Goal: Task Accomplishment & Management: Manage account settings

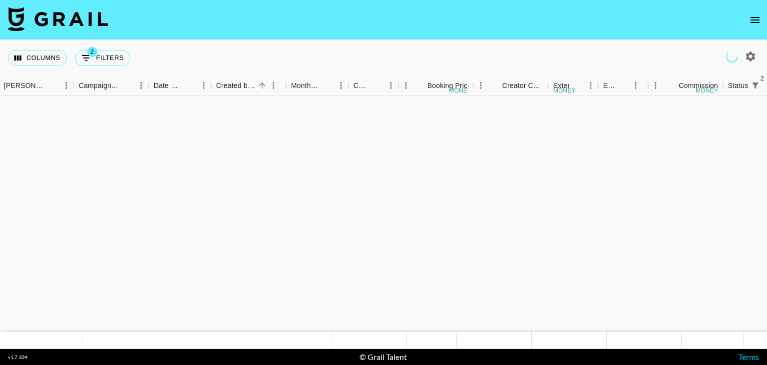
scroll to position [535, 533]
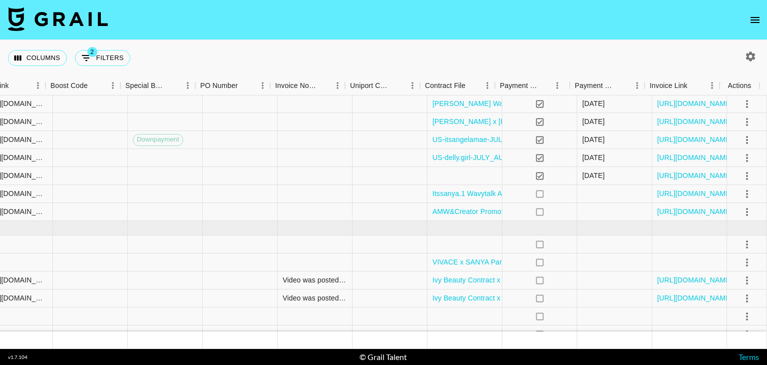
scroll to position [463, 1361]
click at [670, 194] on link "[URL][DOMAIN_NAME]" at bounding box center [695, 194] width 75 height 10
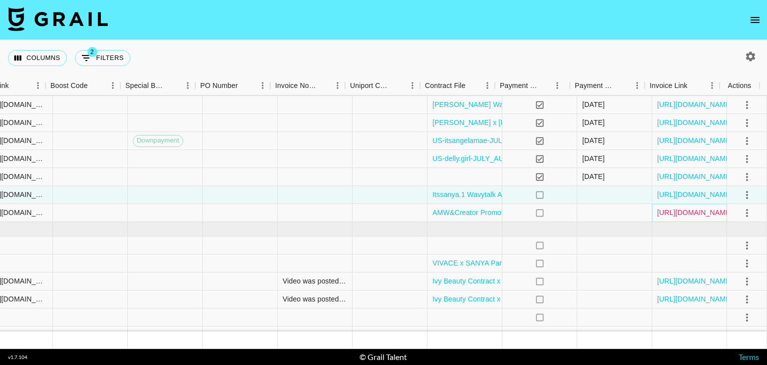
click at [674, 213] on link "https://in.xero.com/ApBCQ0mvjhgjLRjeTLQZ5CqUG0N09nB6WVOWsN7o" at bounding box center [695, 212] width 75 height 10
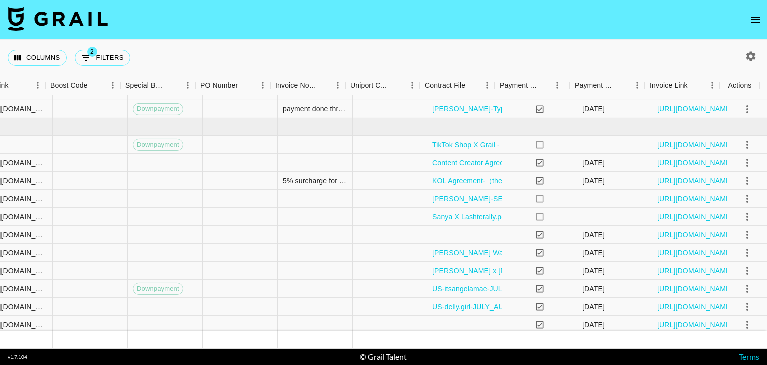
scroll to position [318, 1361]
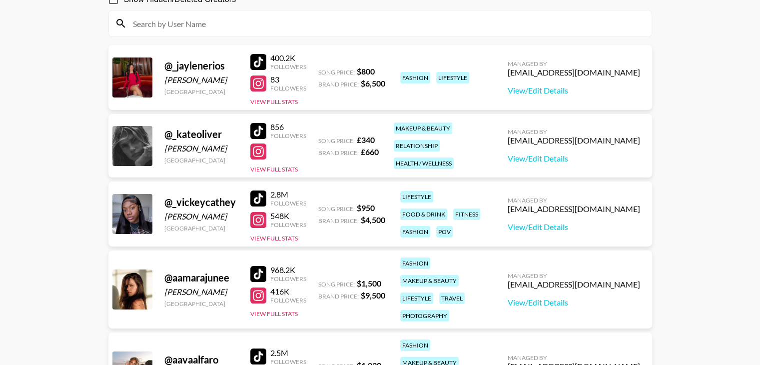
scroll to position [108, 0]
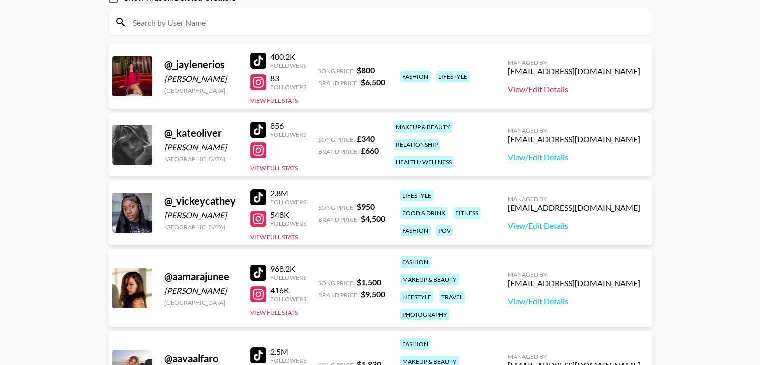
click at [530, 91] on link "View/Edit Details" at bounding box center [574, 89] width 132 height 10
click at [531, 88] on link "View/Edit Details" at bounding box center [574, 89] width 132 height 10
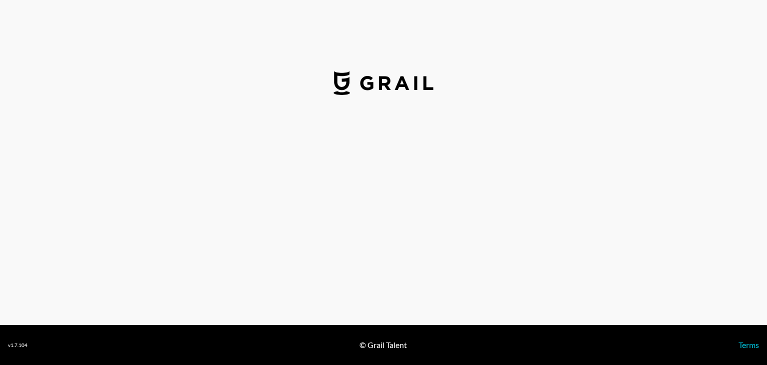
select select "USD"
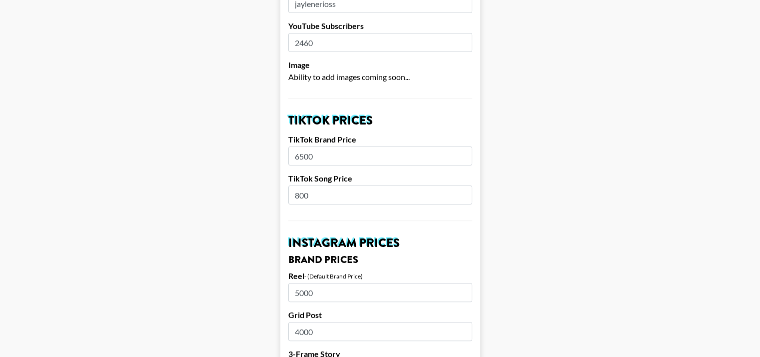
scroll to position [257, 0]
click at [312, 158] on input "6500" at bounding box center [380, 155] width 184 height 19
type input "4000"
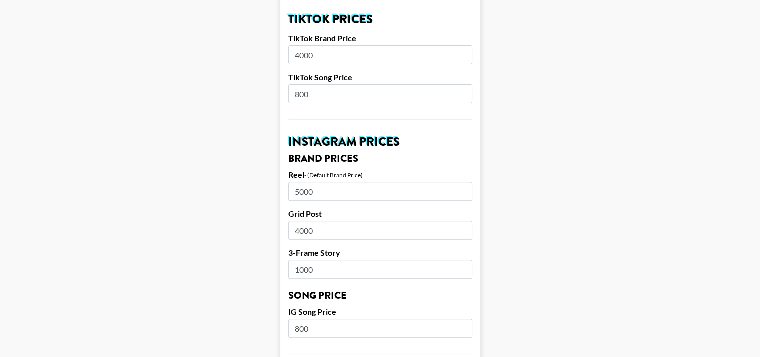
scroll to position [360, 0]
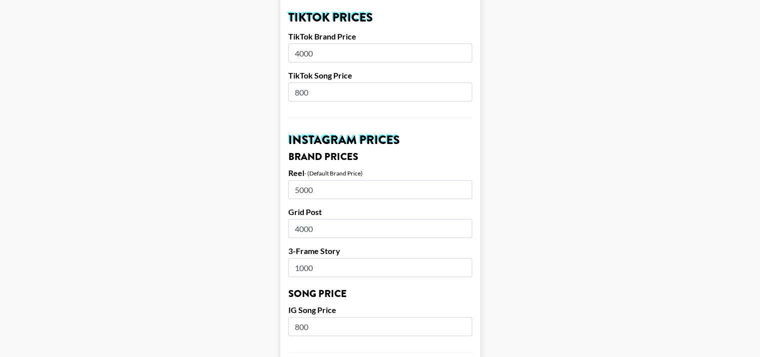
click at [307, 52] on input "4000" at bounding box center [380, 52] width 184 height 19
click at [306, 194] on input "5000" at bounding box center [380, 189] width 184 height 19
type input "4000"
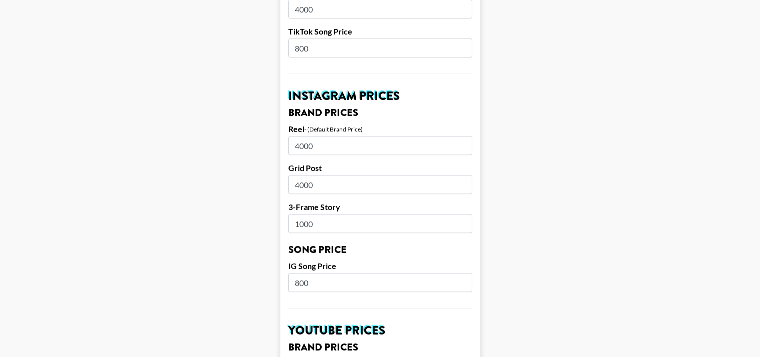
scroll to position [407, 0]
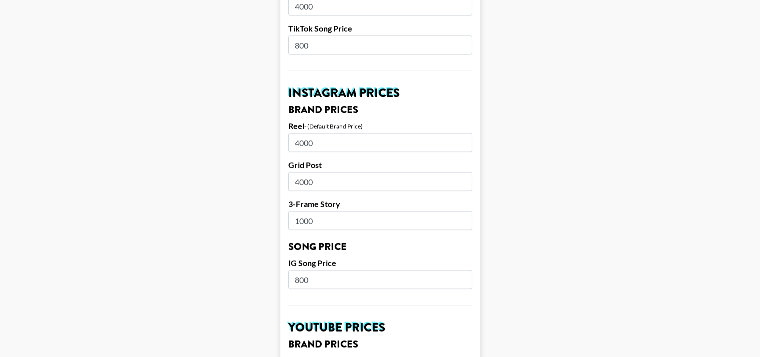
click at [310, 184] on input "4000" at bounding box center [380, 181] width 184 height 19
type input "2500"
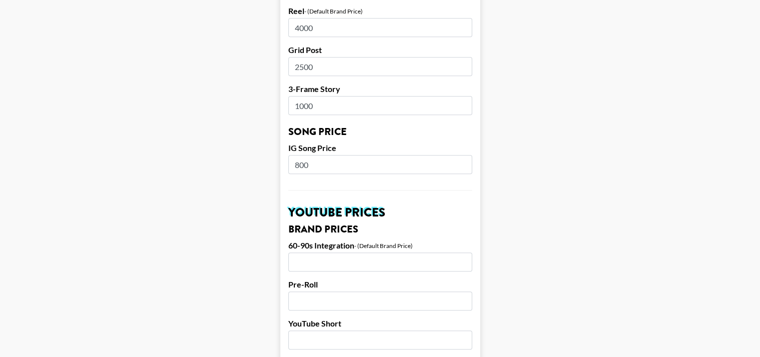
scroll to position [523, 0]
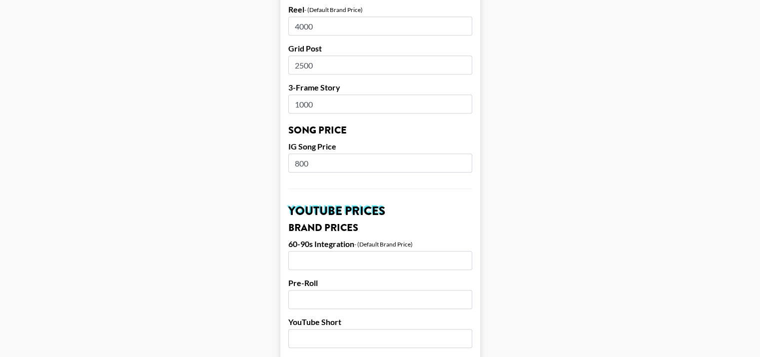
click at [310, 101] on input "1000" at bounding box center [380, 103] width 184 height 19
type input "800"
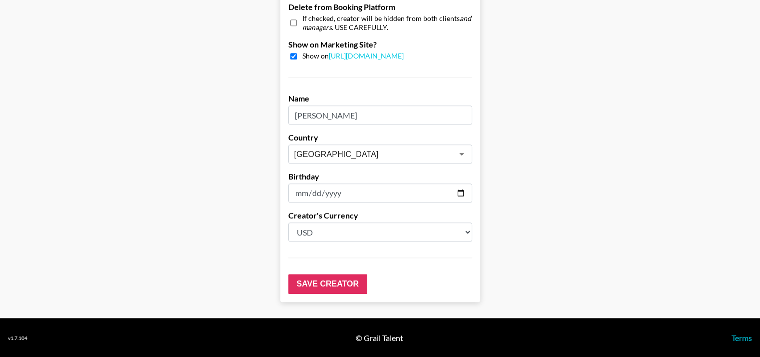
scroll to position [997, 0]
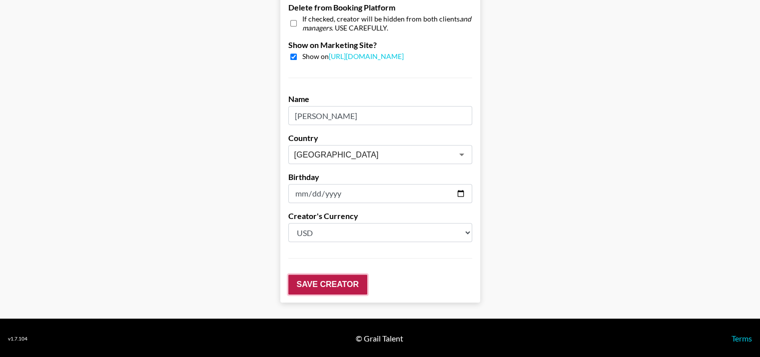
click at [330, 281] on input "Save Creator" at bounding box center [327, 284] width 79 height 20
click at [340, 288] on input "Save Creator" at bounding box center [327, 284] width 79 height 20
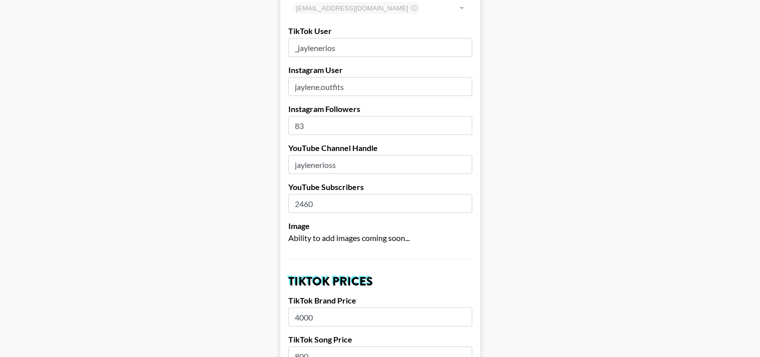
scroll to position [128, 0]
click at [305, 124] on input "83" at bounding box center [380, 125] width 184 height 19
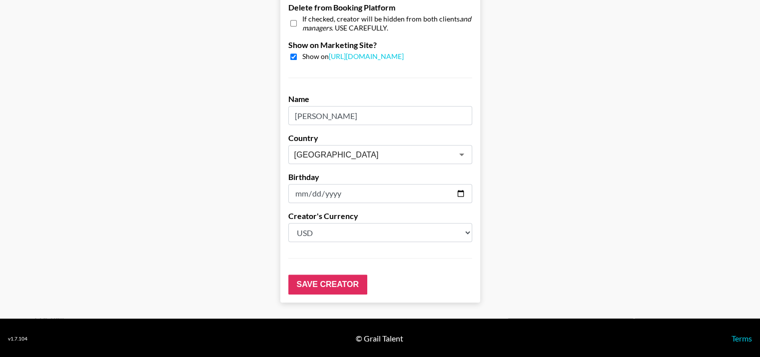
scroll to position [1030, 0]
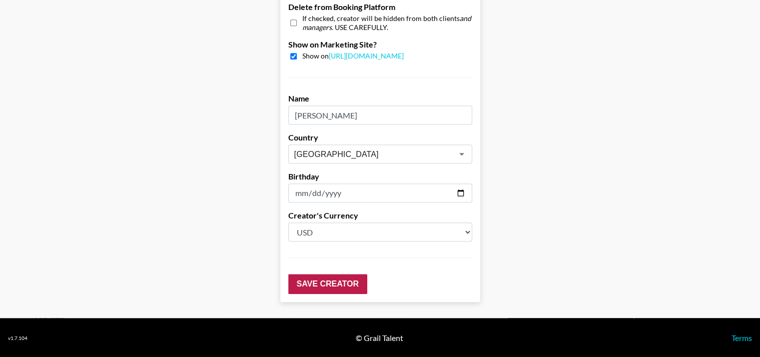
type input "80000"
click at [354, 281] on input "Save Creator" at bounding box center [327, 284] width 79 height 20
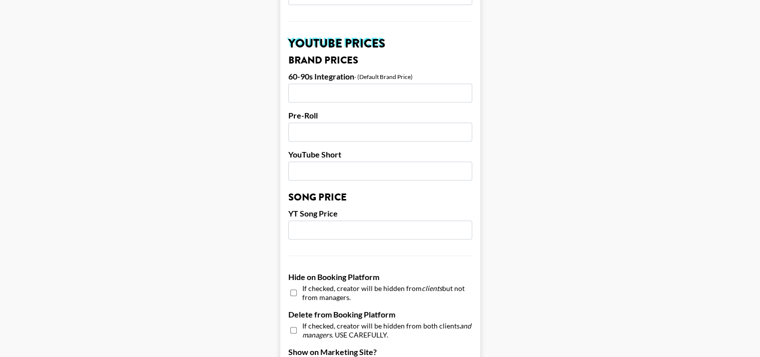
scroll to position [723, 0]
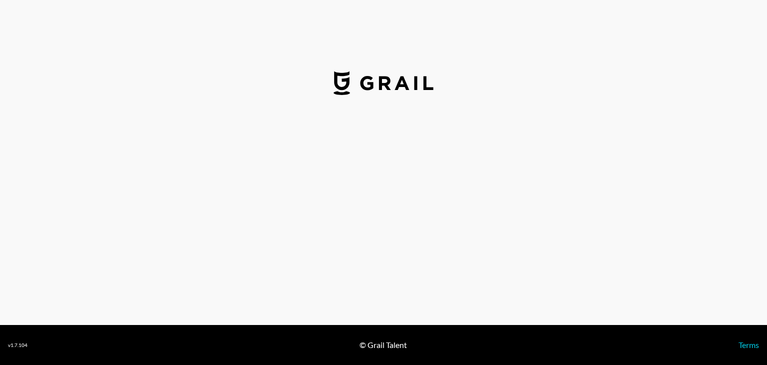
select select "USD"
